Goal: Task Accomplishment & Management: Use online tool/utility

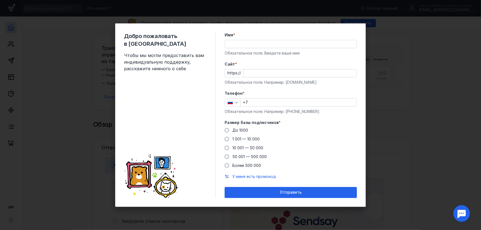
click at [280, 53] on div "Обязательное поле. Введите ваше имя" at bounding box center [291, 53] width 132 height 6
click at [268, 40] on input "Имя *" at bounding box center [291, 44] width 132 height 8
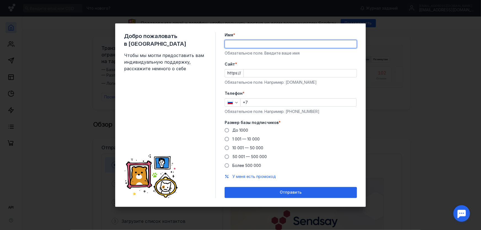
type input "[PERSON_NAME]"
click at [259, 74] on input "Cайт *" at bounding box center [300, 73] width 113 height 8
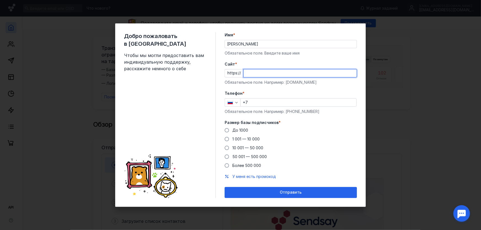
click at [259, 74] on input "Cайт *" at bounding box center [300, 73] width 113 height 8
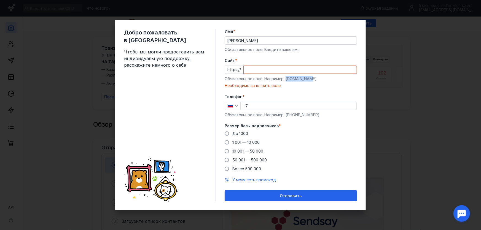
drag, startPoint x: 314, startPoint y: 80, endPoint x: 286, endPoint y: 77, distance: 28.6
click at [286, 77] on div "Обязательное поле. Например: [DOMAIN_NAME]" at bounding box center [291, 79] width 132 height 6
copy div "[DOMAIN_NAME]"
click at [256, 67] on input "Cайт *" at bounding box center [300, 70] width 113 height 8
paste input "[DOMAIN_NAME]"
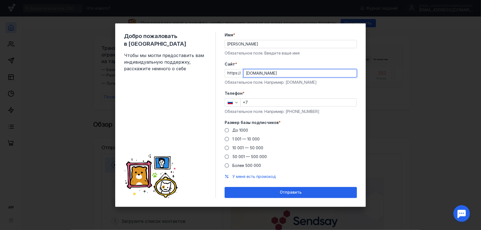
type input "[DOMAIN_NAME]"
click at [296, 91] on label "Телефон *" at bounding box center [291, 94] width 132 height 6
click at [278, 108] on div "Телефон * +7 Обязательное поле. Например: [PHONE_NUMBER]" at bounding box center [291, 103] width 132 height 24
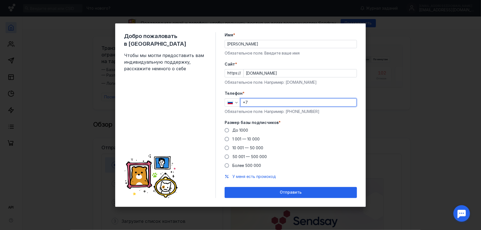
click at [272, 102] on input "+7" at bounding box center [298, 103] width 116 height 8
type input "[PHONE_NUMBER]"
click at [235, 126] on div "Размер базы подписчиков * До 1000 1 001 — 10 000 10 001 — 50 000 50 001 — 500 0…" at bounding box center [291, 144] width 132 height 48
click at [239, 129] on span "До 1000" at bounding box center [240, 130] width 16 height 5
click at [0, 0] on input "До 1000" at bounding box center [0, 0] width 0 height 0
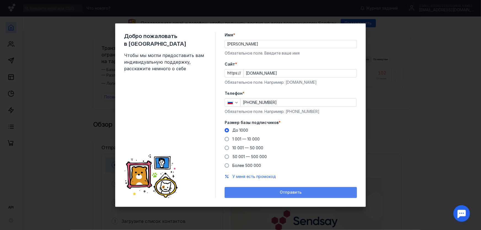
click at [294, 191] on span "Отправить" at bounding box center [291, 192] width 22 height 5
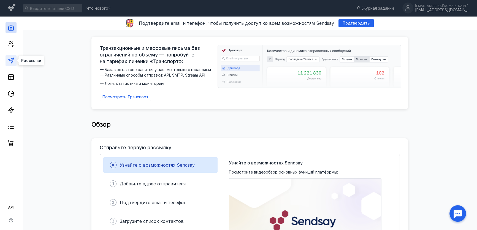
click at [9, 59] on icon at bounding box center [11, 60] width 7 height 7
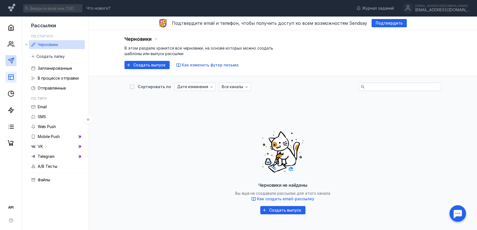
click at [13, 81] on link at bounding box center [11, 77] width 11 height 11
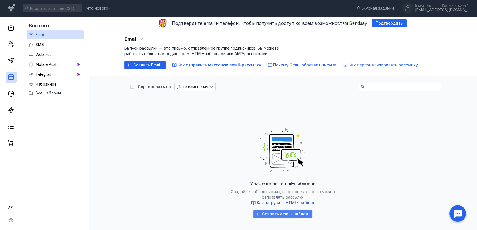
click at [287, 216] on span "Создать email-шаблон" at bounding box center [285, 214] width 46 height 5
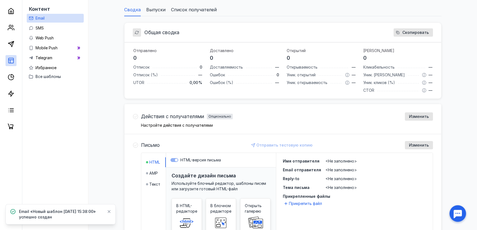
scroll to position [133, 0]
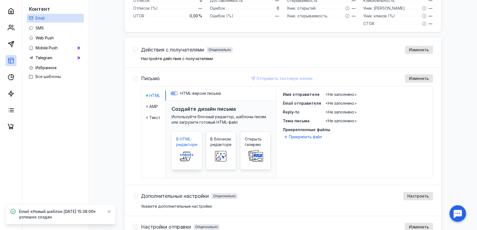
click at [193, 162] on span at bounding box center [187, 156] width 18 height 18
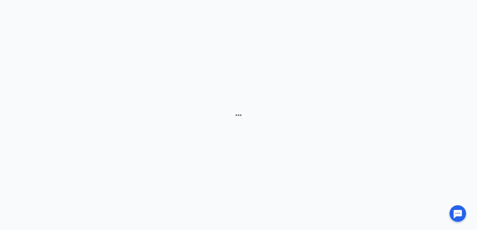
scroll to position [115, 0]
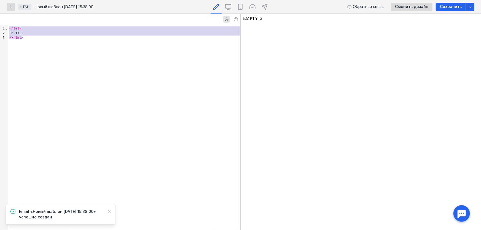
drag, startPoint x: 28, startPoint y: 36, endPoint x: 6, endPoint y: 21, distance: 26.5
click at [6, 21] on div "9 1 2 3 › ⌄ < html > EMPTY_2 </ html >" at bounding box center [120, 122] width 240 height 216
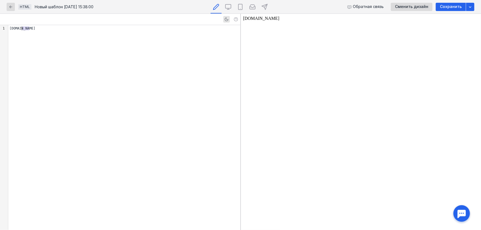
drag, startPoint x: 30, startPoint y: 30, endPoint x: 0, endPoint y: 15, distance: 33.4
click at [0, 15] on div "9 1 › [DOMAIN_NAME]" at bounding box center [120, 122] width 240 height 216
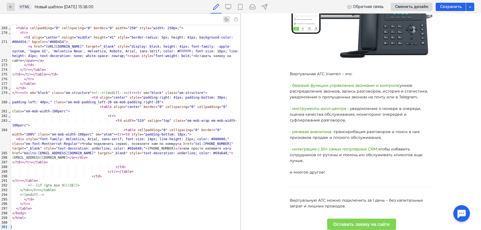
scroll to position [182, 0]
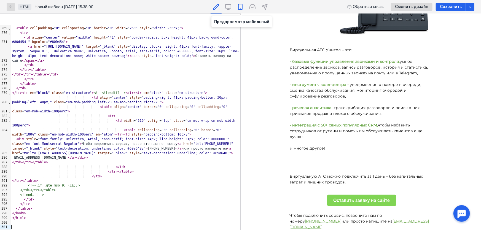
click at [242, 8] on icon at bounding box center [240, 7] width 4 height 6
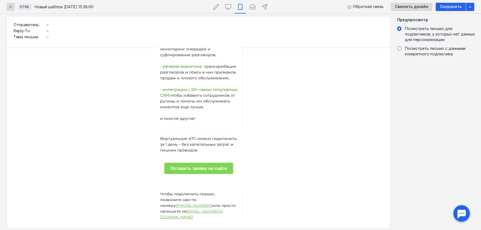
scroll to position [0, 0]
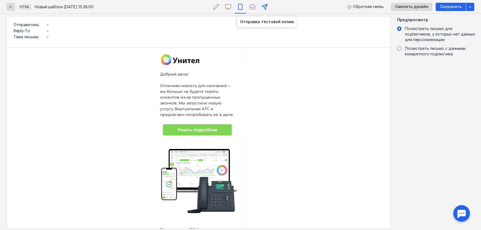
click at [266, 4] on icon at bounding box center [264, 7] width 7 height 7
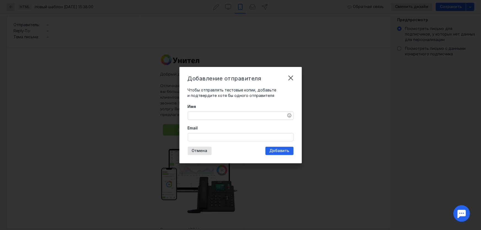
click at [226, 113] on textarea "Имя" at bounding box center [240, 116] width 105 height 8
click at [220, 137] on input "Email" at bounding box center [240, 137] width 105 height 8
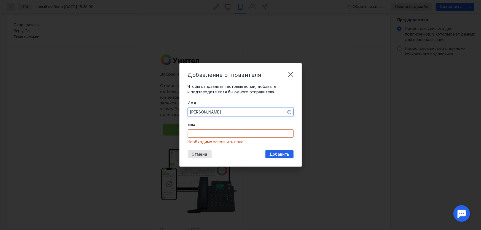
click at [207, 116] on textarea "[PERSON_NAME]" at bounding box center [240, 112] width 105 height 8
click at [204, 113] on textarea "[PERSON_NAME]" at bounding box center [240, 112] width 105 height 8
type textarea "[PERSON_NAME]"
click at [198, 135] on input "Email" at bounding box center [240, 134] width 105 height 8
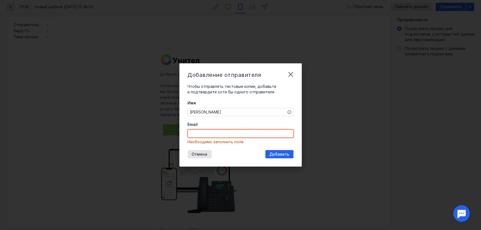
type input "[EMAIL_ADDRESS][DOMAIN_NAME]"
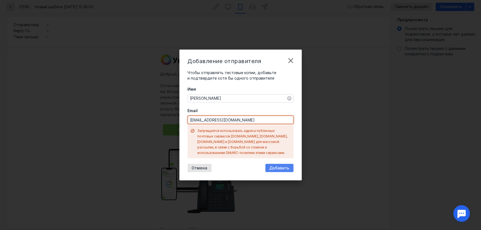
click at [270, 167] on div "Добавить" at bounding box center [279, 168] width 25 height 5
click at [277, 166] on span "Добавить" at bounding box center [279, 168] width 20 height 5
click at [232, 124] on input "[EMAIL_ADDRESS][DOMAIN_NAME]" at bounding box center [240, 120] width 105 height 8
drag, startPoint x: 232, startPoint y: 124, endPoint x: 174, endPoint y: 120, distance: 58.8
click at [174, 121] on div "Добавление отправителя Чтобы отправлять тестовые копии, добавьте и подтвердите …" at bounding box center [240, 115] width 481 height 230
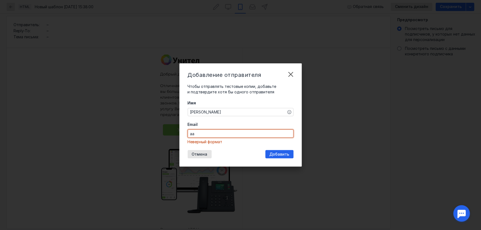
type input "[EMAIL_ADDRESS][DOMAIN_NAME]"
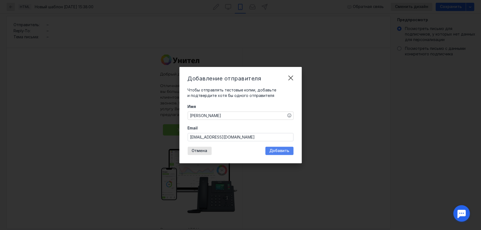
click at [283, 151] on span "Добавить" at bounding box center [279, 150] width 20 height 5
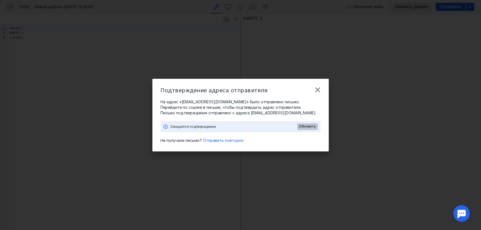
click at [308, 125] on span "Обновить" at bounding box center [307, 127] width 17 height 4
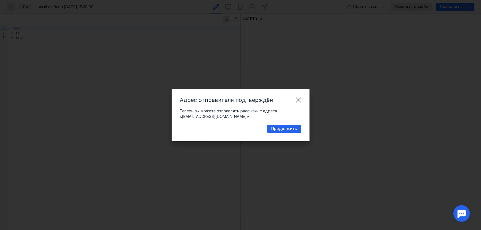
click at [286, 126] on span "Продолжить" at bounding box center [284, 128] width 26 height 5
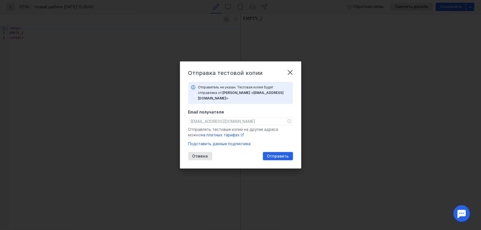
click at [244, 113] on div "Email получателя [EMAIL_ADDRESS][DOMAIN_NAME] Отправлять тестовые копии на друг…" at bounding box center [240, 123] width 105 height 28
click at [278, 154] on span "Отправить" at bounding box center [278, 156] width 22 height 5
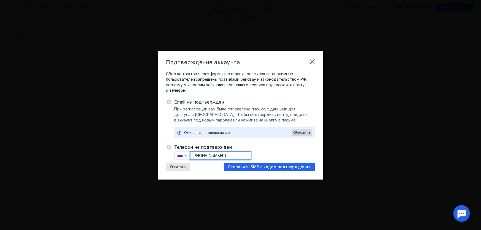
drag, startPoint x: 239, startPoint y: 153, endPoint x: 201, endPoint y: 155, distance: 38.9
click at [201, 155] on input "[PHONE_NUMBER]" at bounding box center [220, 156] width 61 height 8
type input "[PHONE_NUMBER]"
click at [256, 166] on span "Отправить SMS с кодом подтверждения" at bounding box center [269, 167] width 83 height 5
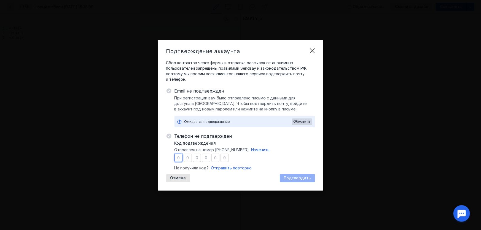
click at [182, 158] on input "number" at bounding box center [178, 158] width 8 height 8
click at [180, 158] on input "number" at bounding box center [178, 158] width 8 height 8
type input "6"
type input "8"
type input "4"
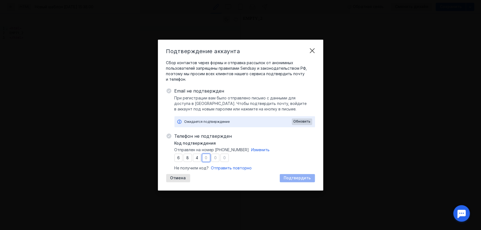
type input "1"
type input "4"
type input "6"
drag, startPoint x: 302, startPoint y: 119, endPoint x: 309, endPoint y: 115, distance: 7.4
click at [303, 118] on div "Обновить" at bounding box center [302, 121] width 20 height 7
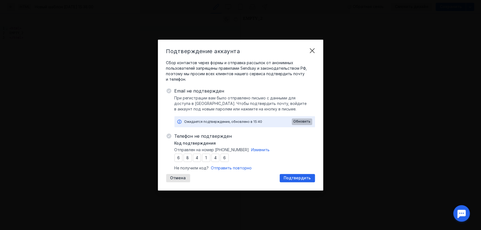
click at [306, 120] on span "Обновить" at bounding box center [301, 122] width 17 height 4
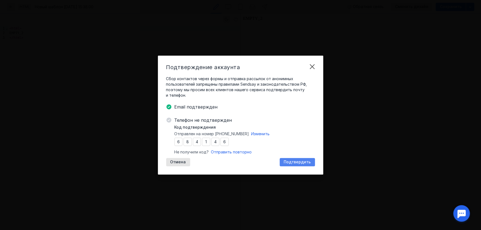
click at [305, 161] on span "Подтвердить" at bounding box center [297, 162] width 27 height 5
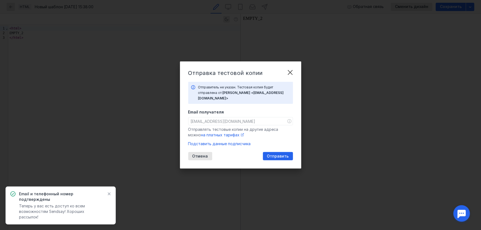
click at [286, 154] on span "Отправить" at bounding box center [278, 156] width 22 height 5
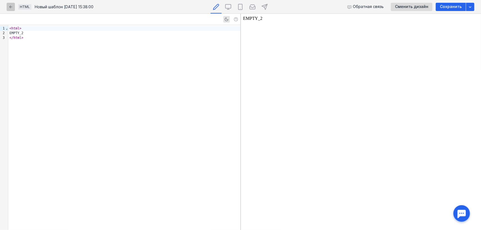
click at [11, 5] on icon "button" at bounding box center [11, 7] width 4 height 4
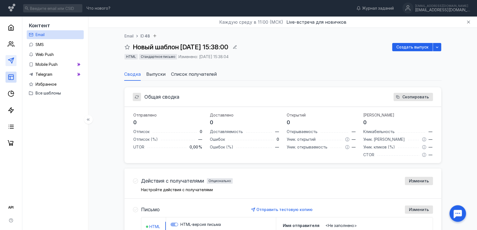
click at [7, 60] on link at bounding box center [11, 60] width 11 height 11
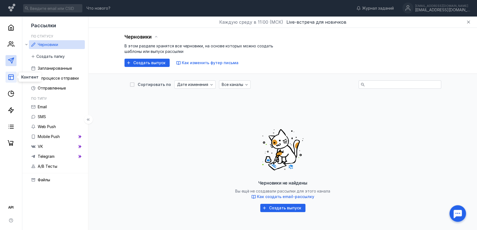
click at [13, 75] on rect at bounding box center [11, 77] width 5 height 5
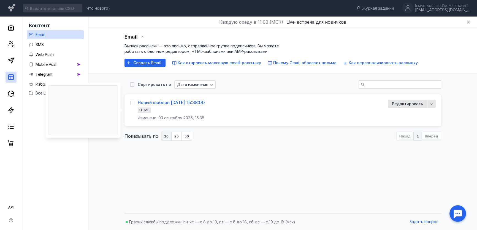
click at [199, 102] on div "Новый шаблон [DATE] 15:38:00" at bounding box center [171, 103] width 67 height 6
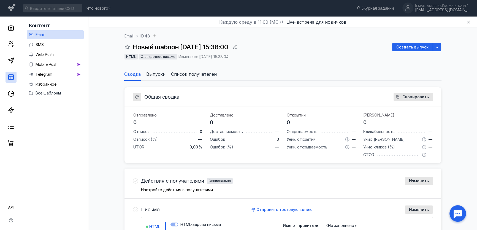
scroll to position [192, 0]
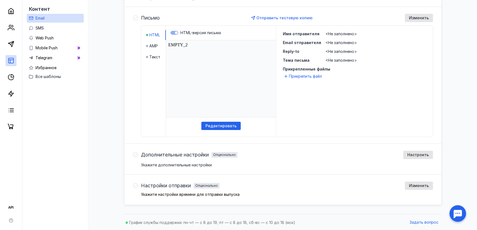
click at [222, 111] on html "EMPTY_2" at bounding box center [221, 78] width 110 height 77
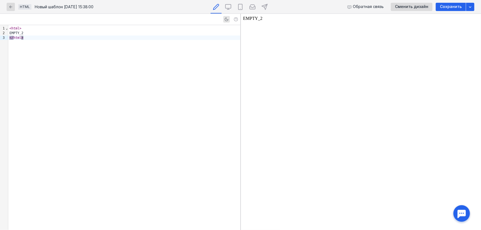
click at [89, 37] on div "</ html >" at bounding box center [124, 38] width 232 height 5
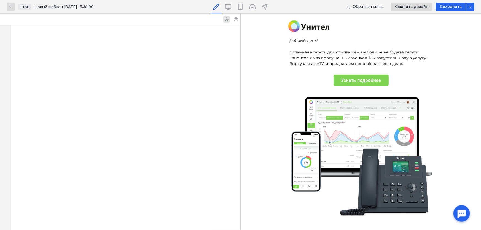
scroll to position [1195, 0]
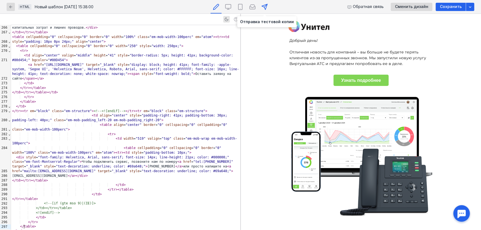
click at [264, 6] on icon at bounding box center [264, 7] width 7 height 7
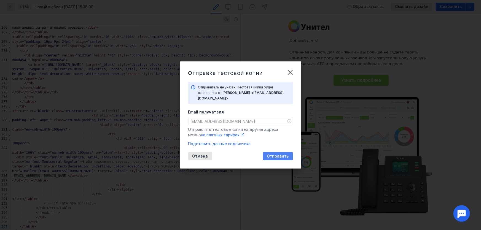
click at [272, 154] on span "Отправить" at bounding box center [278, 156] width 22 height 5
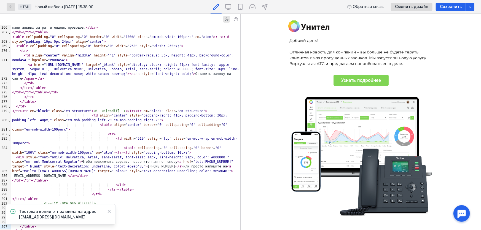
click at [444, 9] on div "Сохранить" at bounding box center [451, 7] width 30 height 8
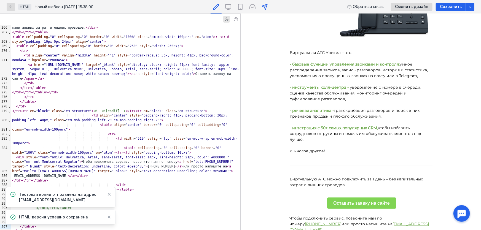
scroll to position [182, 0]
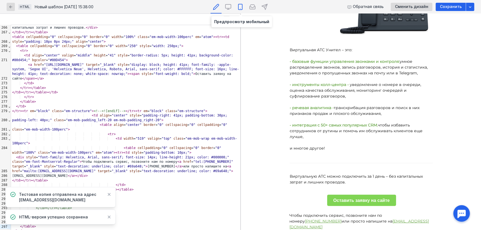
click at [241, 7] on icon at bounding box center [240, 7] width 7 height 7
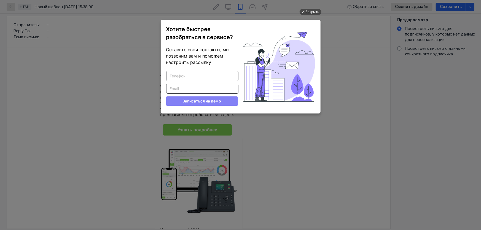
scroll to position [0, 0]
click at [316, 10] on div "Закрыть" at bounding box center [312, 12] width 14 height 6
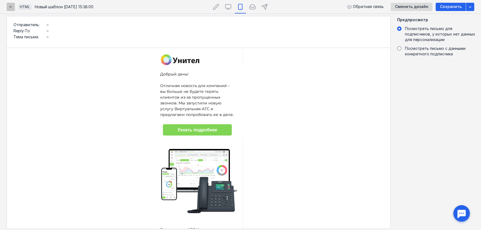
click at [13, 7] on div "button" at bounding box center [11, 7] width 6 height 6
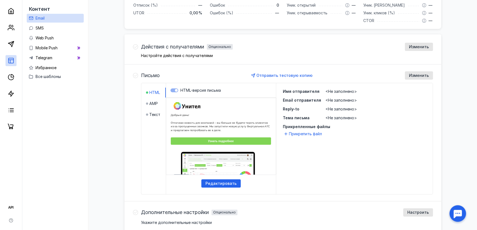
scroll to position [192, 0]
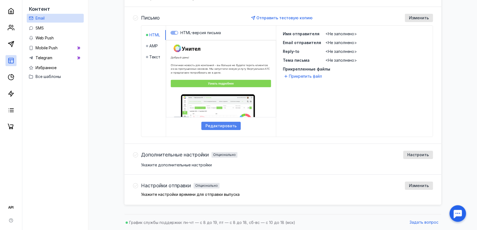
click at [217, 125] on span "Редактировать" at bounding box center [221, 126] width 31 height 5
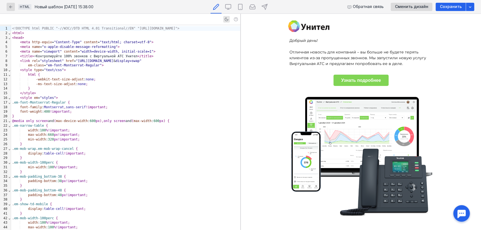
click at [13, 9] on div "button" at bounding box center [11, 7] width 6 height 6
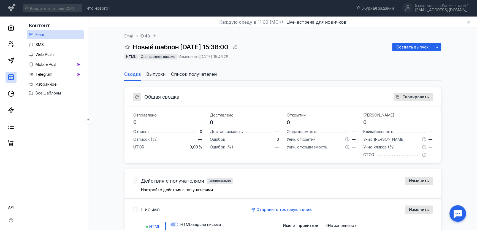
click at [40, 38] on div "Email" at bounding box center [40, 34] width 9 height 7
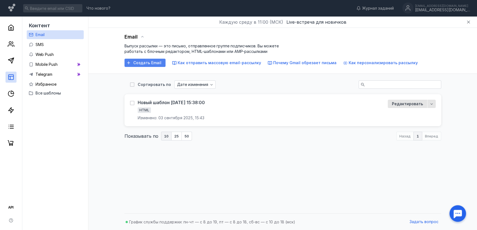
click at [156, 63] on span "Создать Email" at bounding box center [147, 63] width 28 height 5
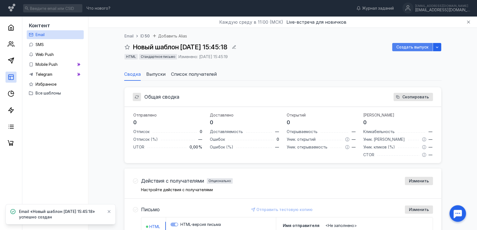
click at [408, 50] on div "Создать выпуск" at bounding box center [412, 47] width 40 height 8
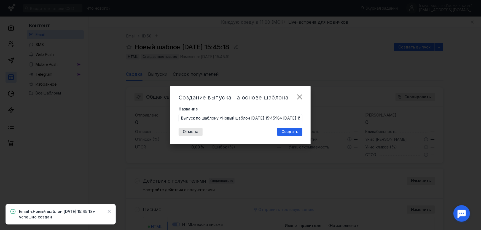
click at [271, 119] on input "Выпуск по шаблону «Новый шаблон [DATE] 15:45:18» [DATE] 15:45" at bounding box center [240, 118] width 123 height 8
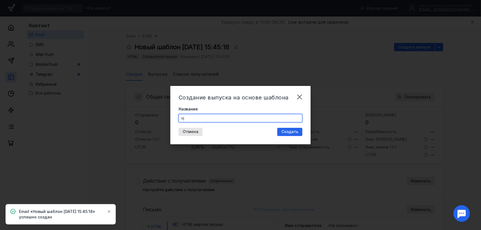
type input "v"
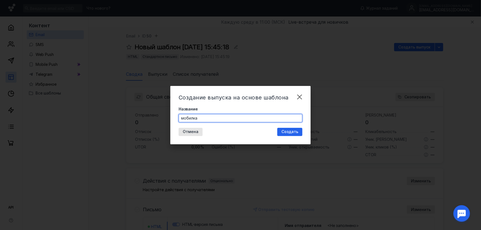
type input "мобилка"
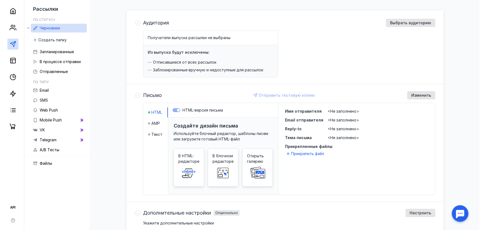
scroll to position [67, 0]
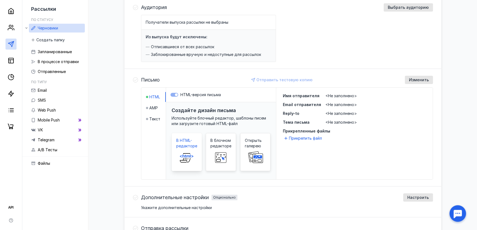
click at [186, 153] on icon at bounding box center [187, 157] width 18 height 11
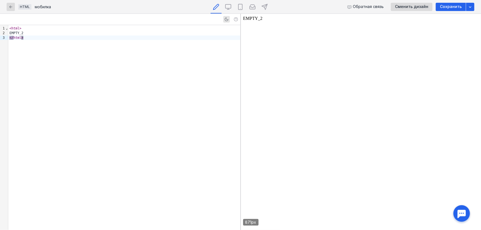
click at [36, 36] on div "</ html >" at bounding box center [124, 38] width 232 height 5
click at [34, 36] on div "</ html >" at bounding box center [124, 38] width 232 height 5
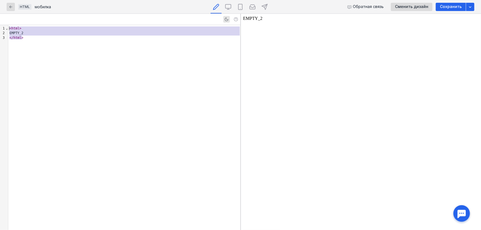
drag, startPoint x: 33, startPoint y: 36, endPoint x: 0, endPoint y: 3, distance: 46.6
click at [0, 3] on div "HTML мобилка Обратная связь Сменить дизайн Сохранить 9 1 2 3 › ⌄ < html > EMPTY…" at bounding box center [240, 115] width 481 height 230
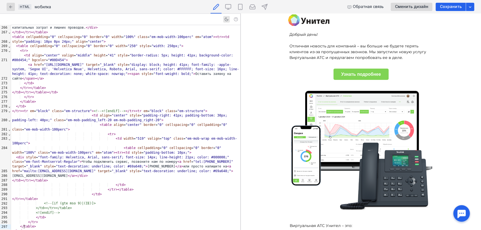
scroll to position [182, 0]
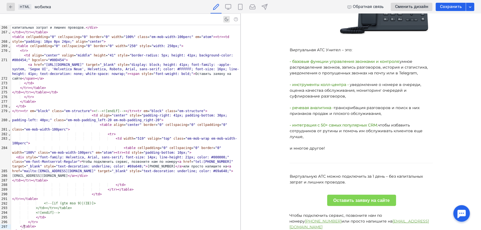
click at [451, 10] on div "Сохранить" at bounding box center [451, 7] width 30 height 8
click at [267, 12] on div at bounding box center [264, 6] width 11 height 13
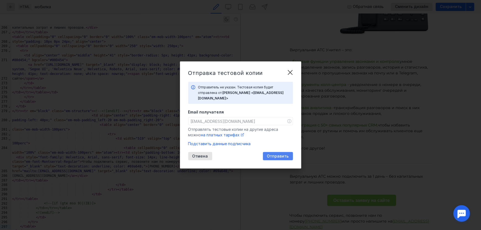
click at [274, 154] on span "Отправить" at bounding box center [278, 156] width 22 height 5
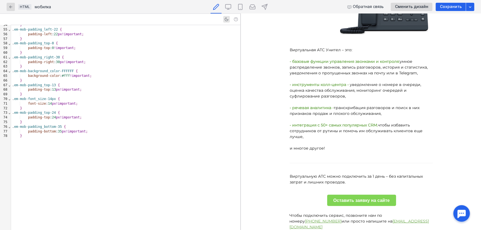
scroll to position [0, 0]
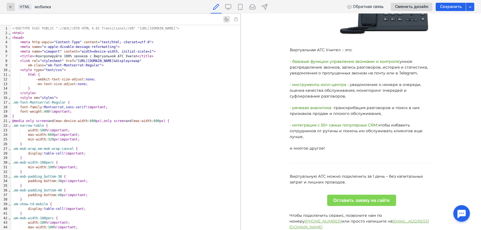
click at [132, 47] on div "< meta name = "x-apple-disable-message-reformatting" >" at bounding box center [125, 47] width 229 height 5
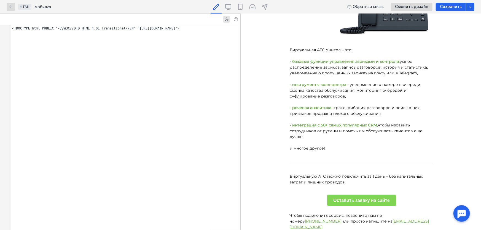
scroll to position [1454, 0]
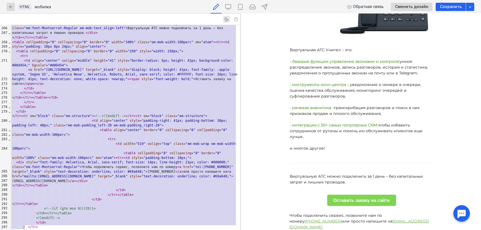
copy div "<!LOREMIP dolo SITAME "-//C6A//ELI SEDD 6.81 Eiusmodtempo//IN" "utla://etd.m5.a…"
